Goal: Check status

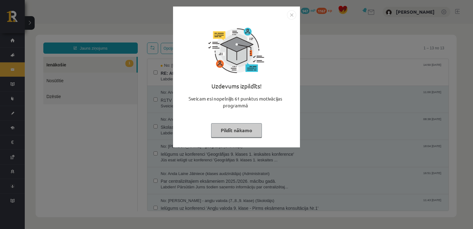
click at [240, 133] on button "Pildīt nākamo" at bounding box center [236, 130] width 51 height 14
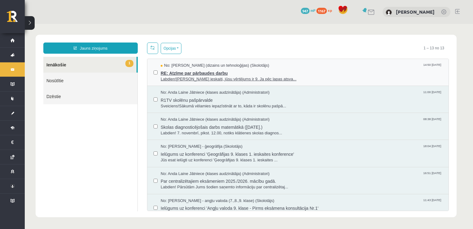
click at [215, 68] on span "RE: Atzīme par pārbaudes darbu" at bounding box center [302, 72] width 282 height 8
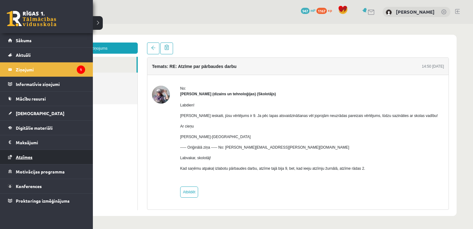
click at [25, 156] on span "Atzīmes" at bounding box center [24, 157] width 17 height 6
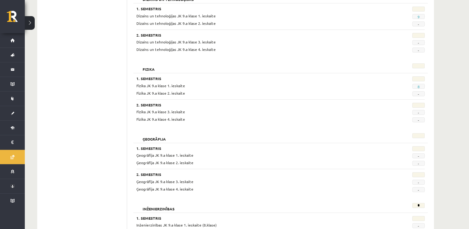
click at [307, 131] on div "Ģeogrāfija 1. Semestris Ģeogrāfija JK 9.a klase 1. ieskaite - Ģeogrāfija JK 9.a…" at bounding box center [280, 163] width 294 height 67
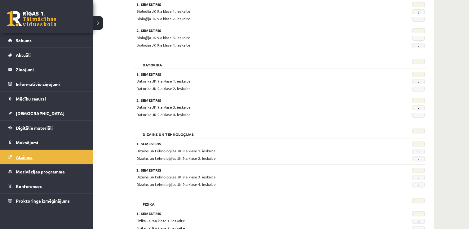
scroll to position [182, 0]
click at [33, 110] on span "[DEMOGRAPHIC_DATA]" at bounding box center [40, 113] width 49 height 6
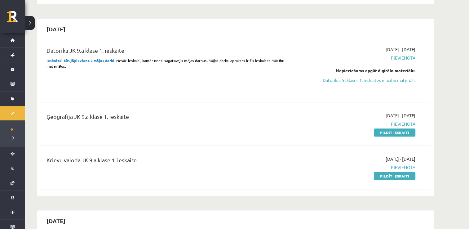
scroll to position [172, 0]
